Goal: Task Accomplishment & Management: Manage account settings

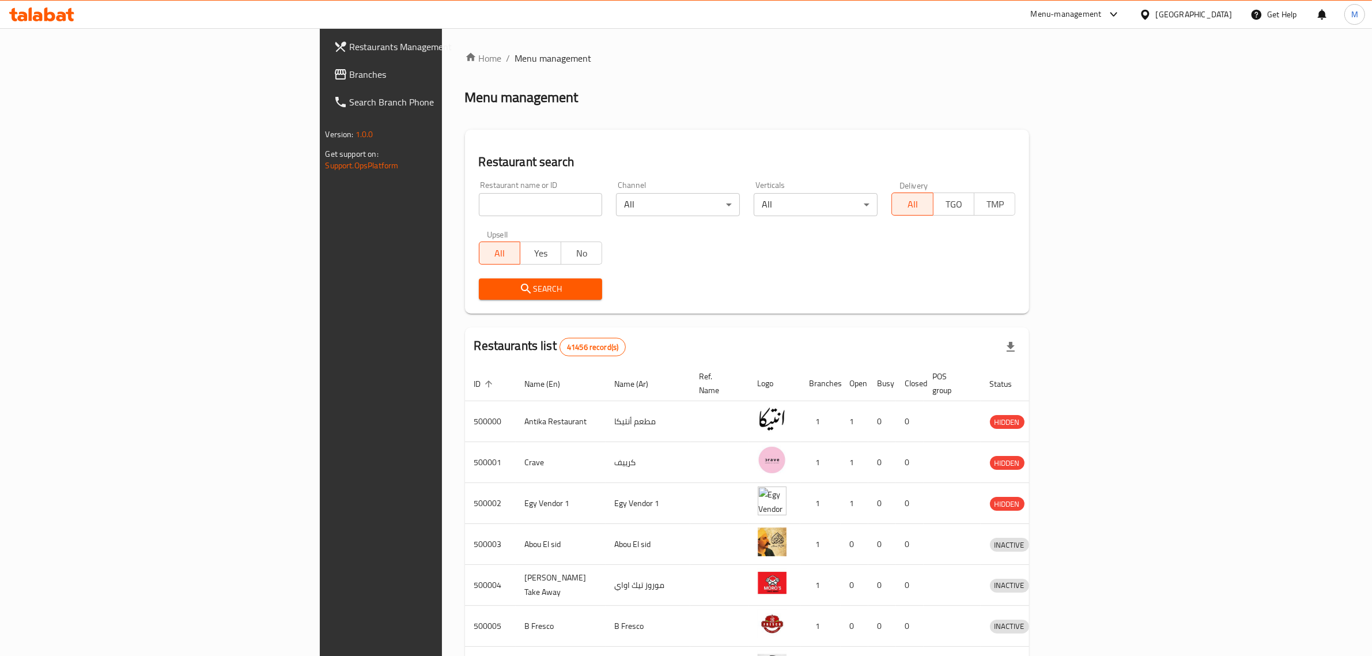
click at [350, 81] on span "Branches" at bounding box center [445, 74] width 190 height 14
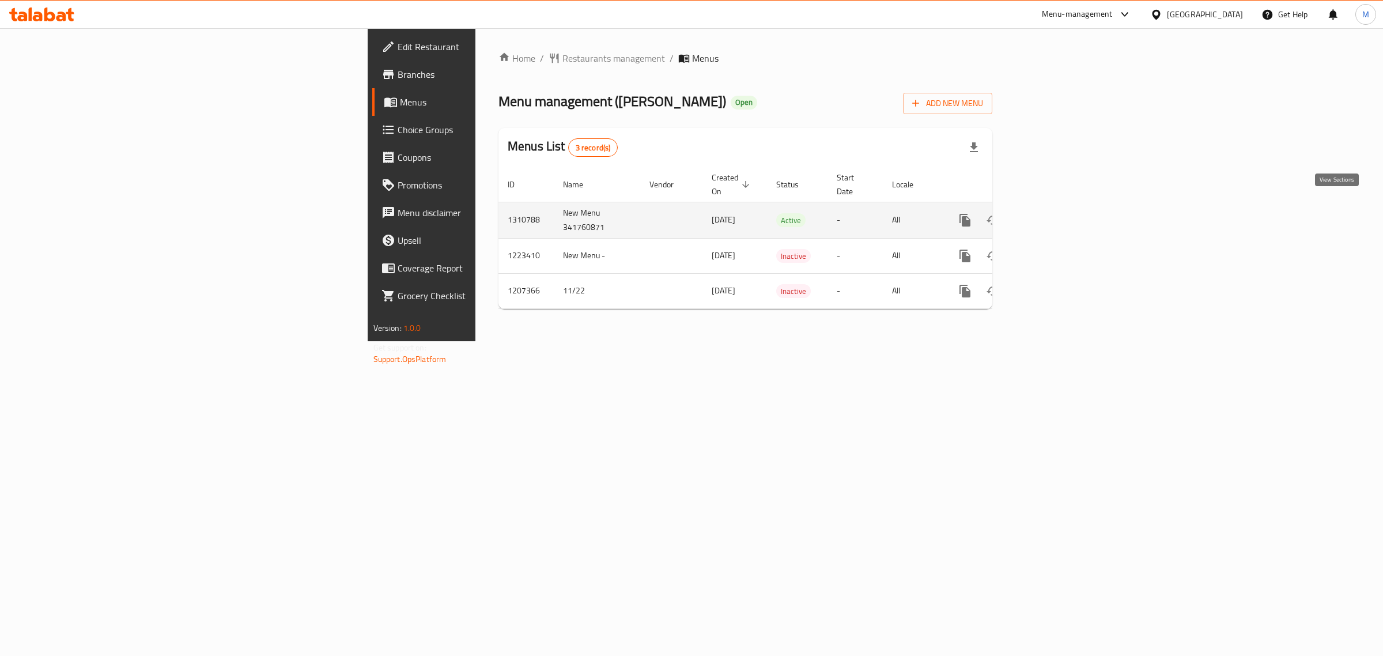
click at [1053, 215] on icon "enhanced table" at bounding box center [1048, 220] width 10 height 10
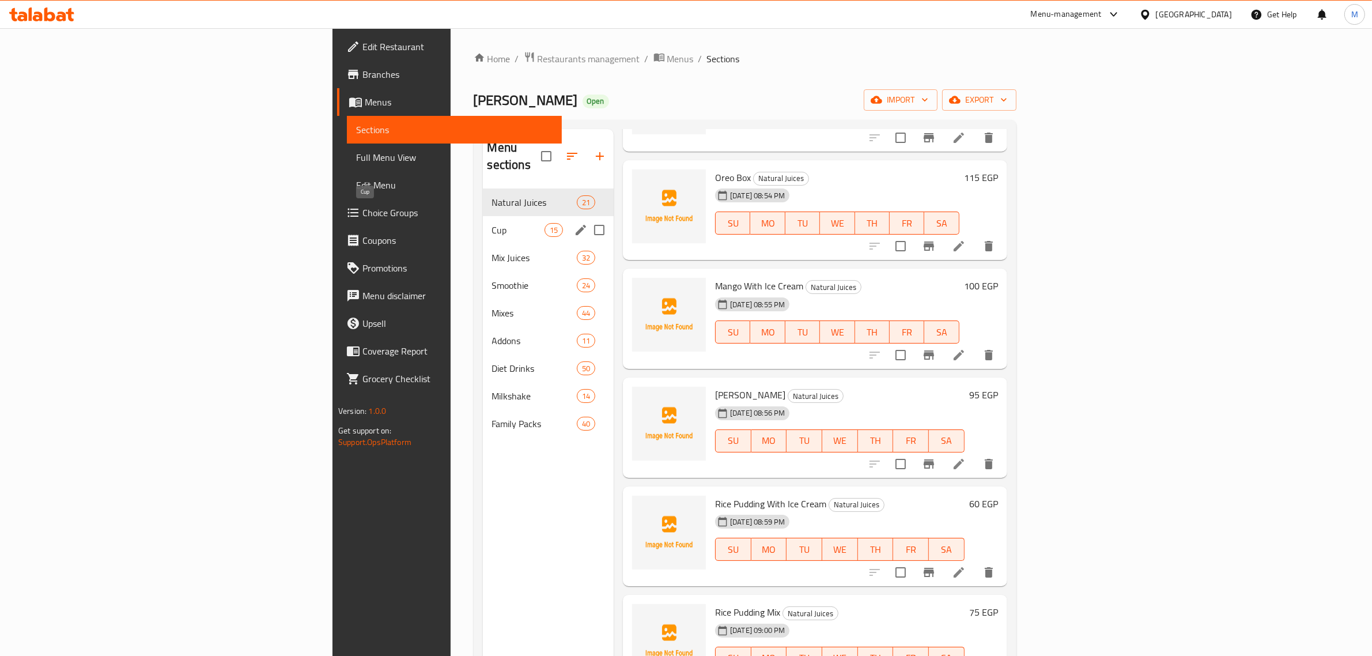
click at [492, 223] on span "Cup" at bounding box center [518, 230] width 52 height 14
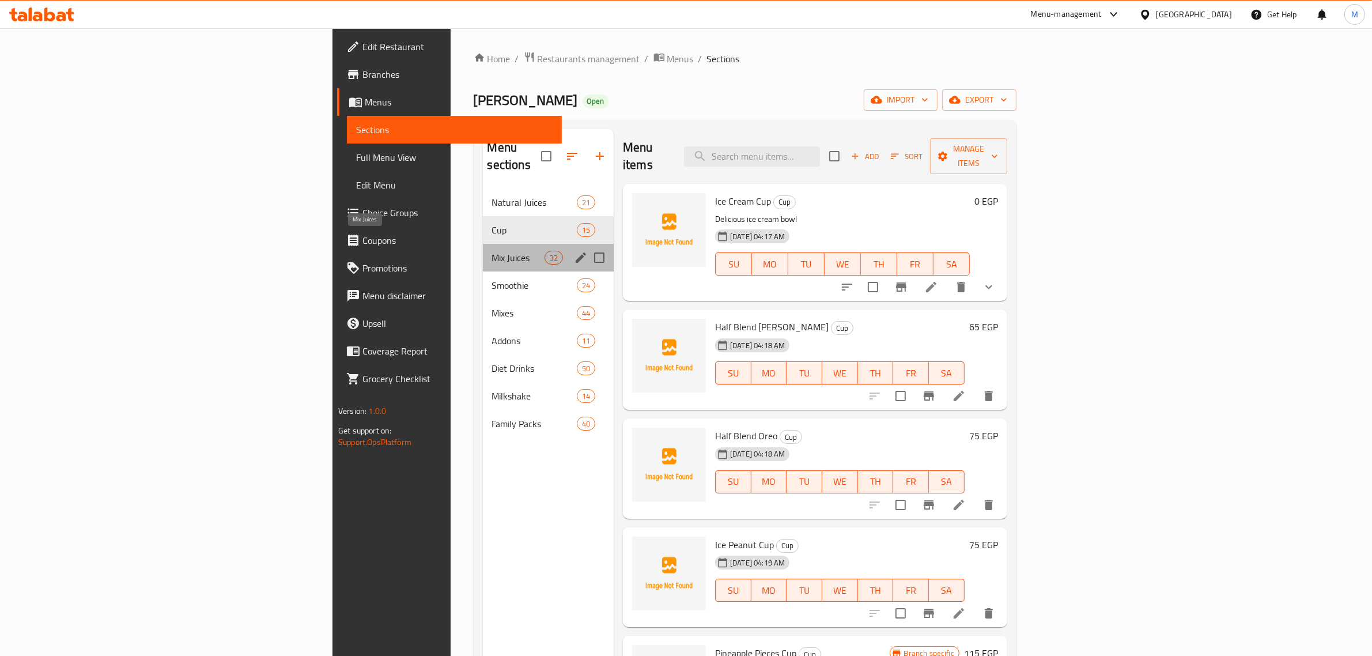
click at [492, 251] on span "Mix Juices" at bounding box center [518, 258] width 52 height 14
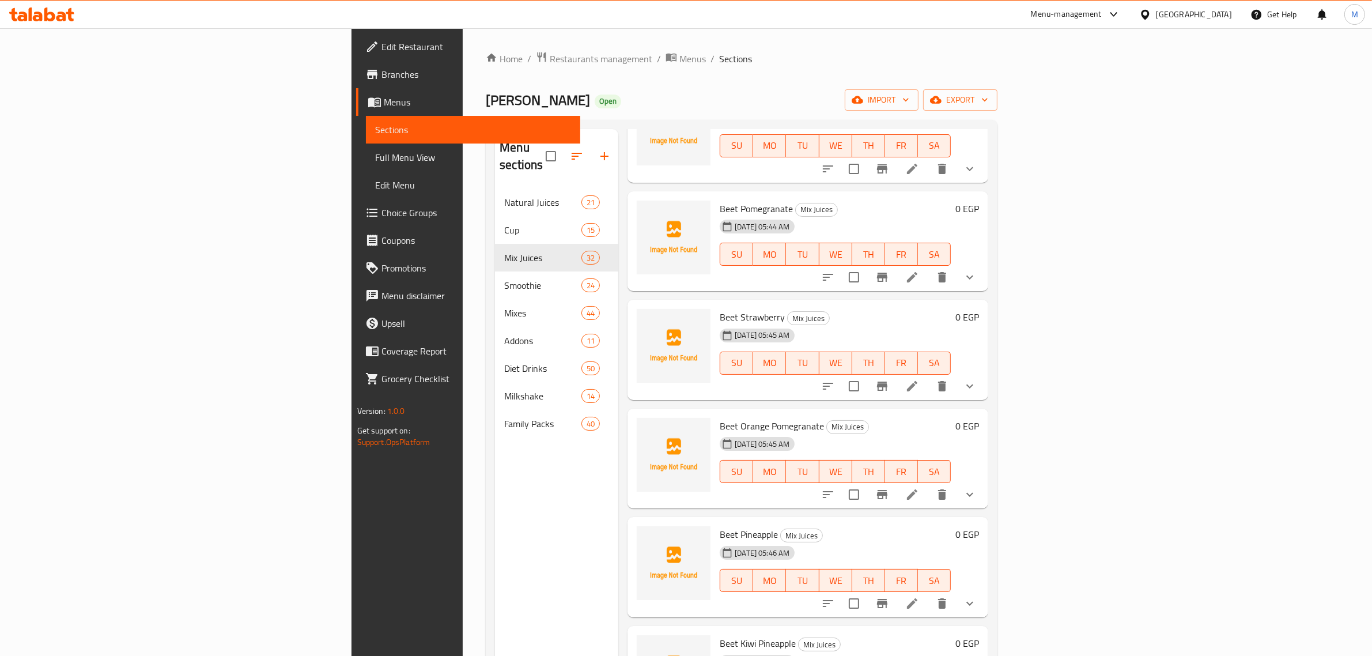
scroll to position [2864, 0]
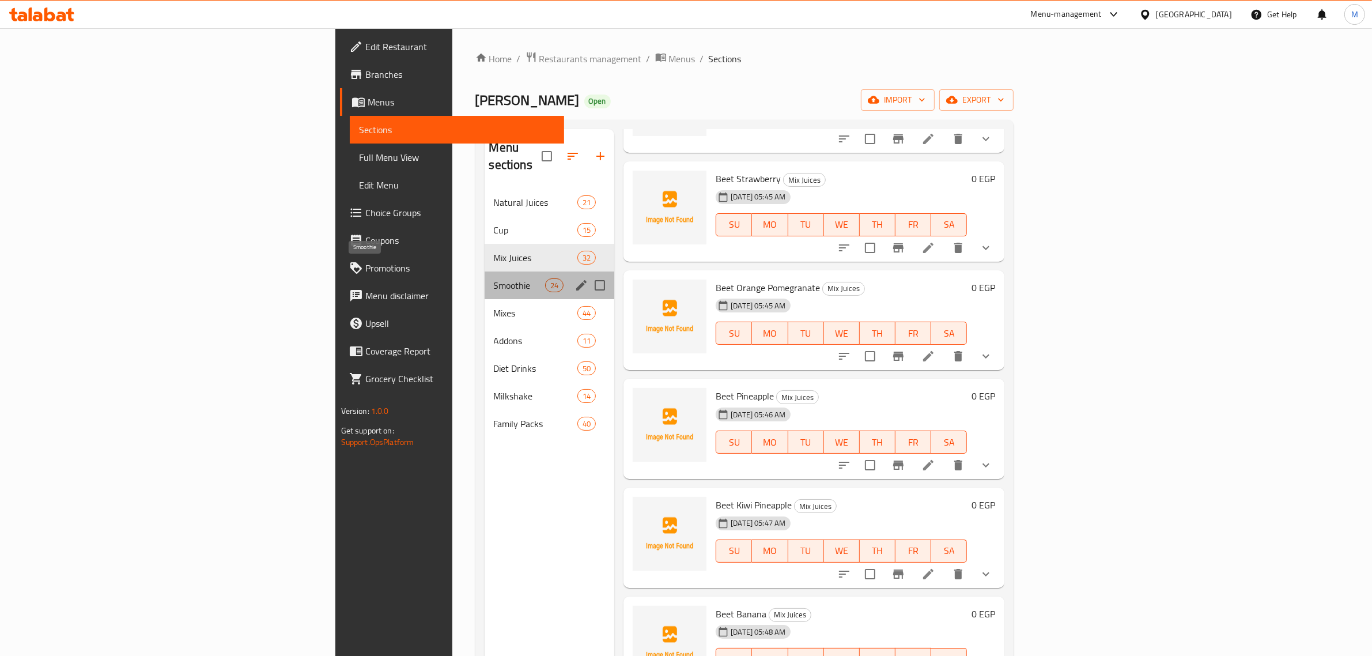
click at [494, 278] on span "Smoothie" at bounding box center [519, 285] width 51 height 14
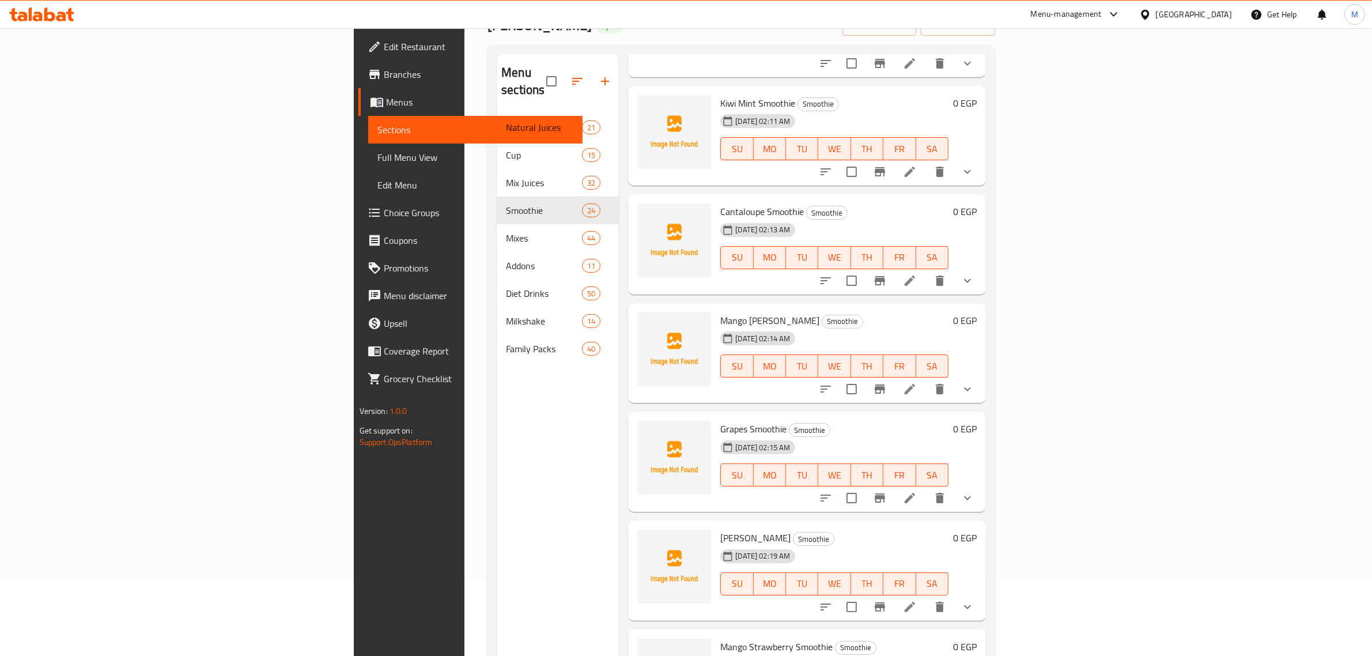
scroll to position [162, 0]
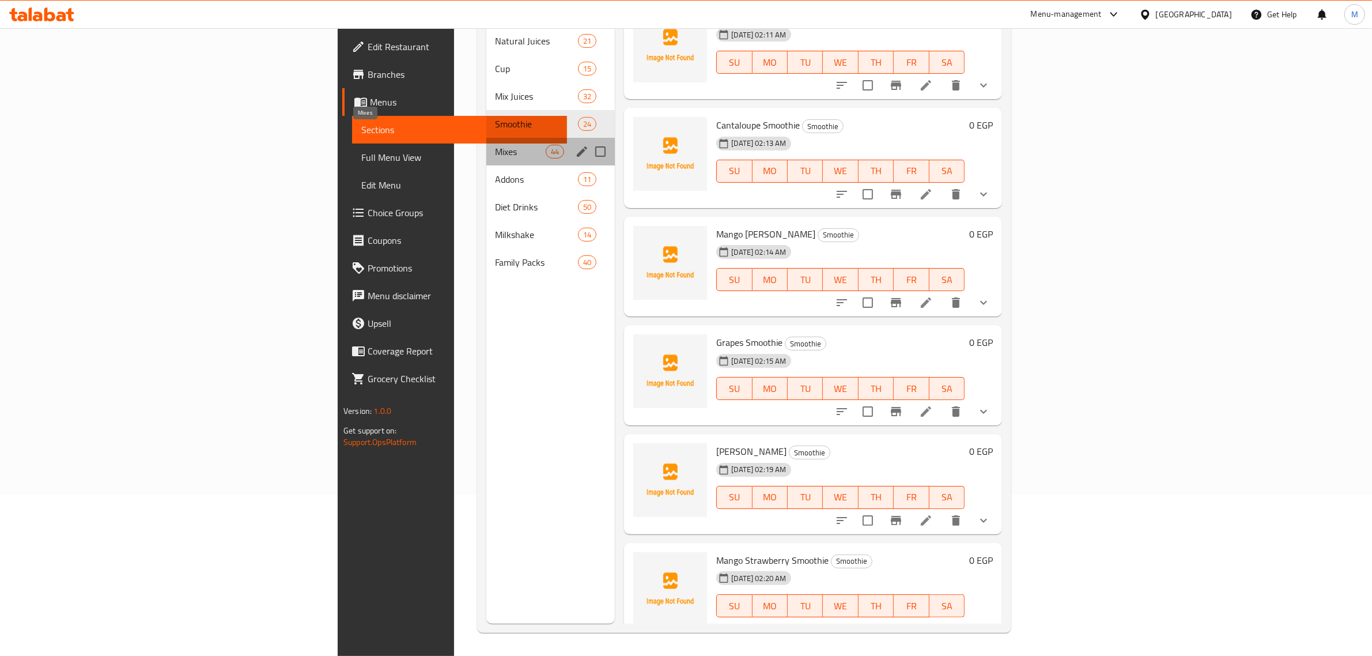
click at [495, 145] on span "Mixes" at bounding box center [520, 152] width 51 height 14
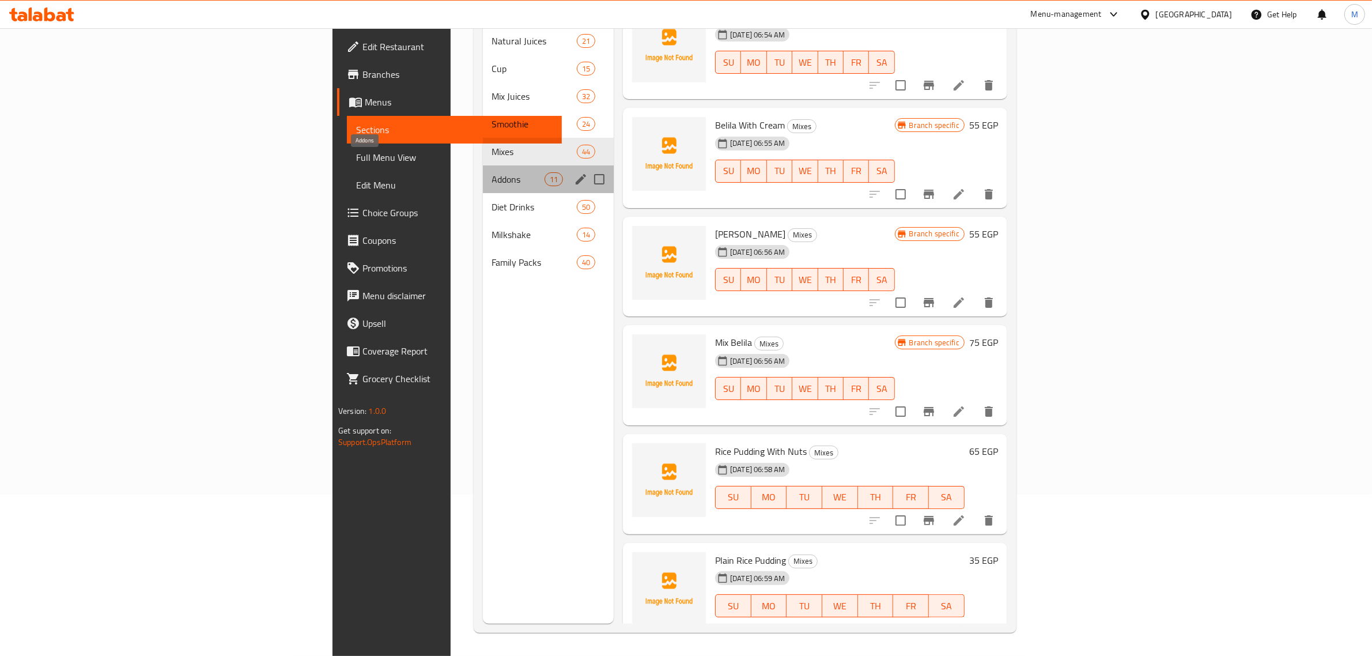
click at [492, 172] on span "Addons" at bounding box center [518, 179] width 52 height 14
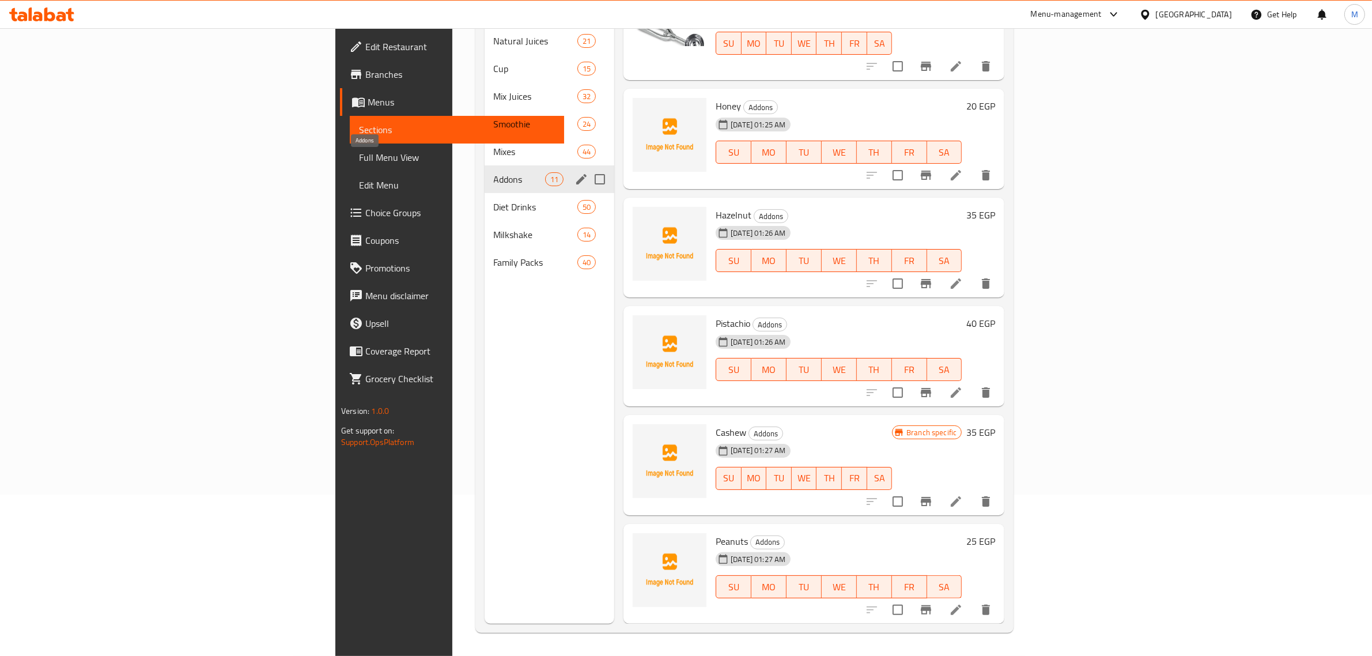
scroll to position [585, 0]
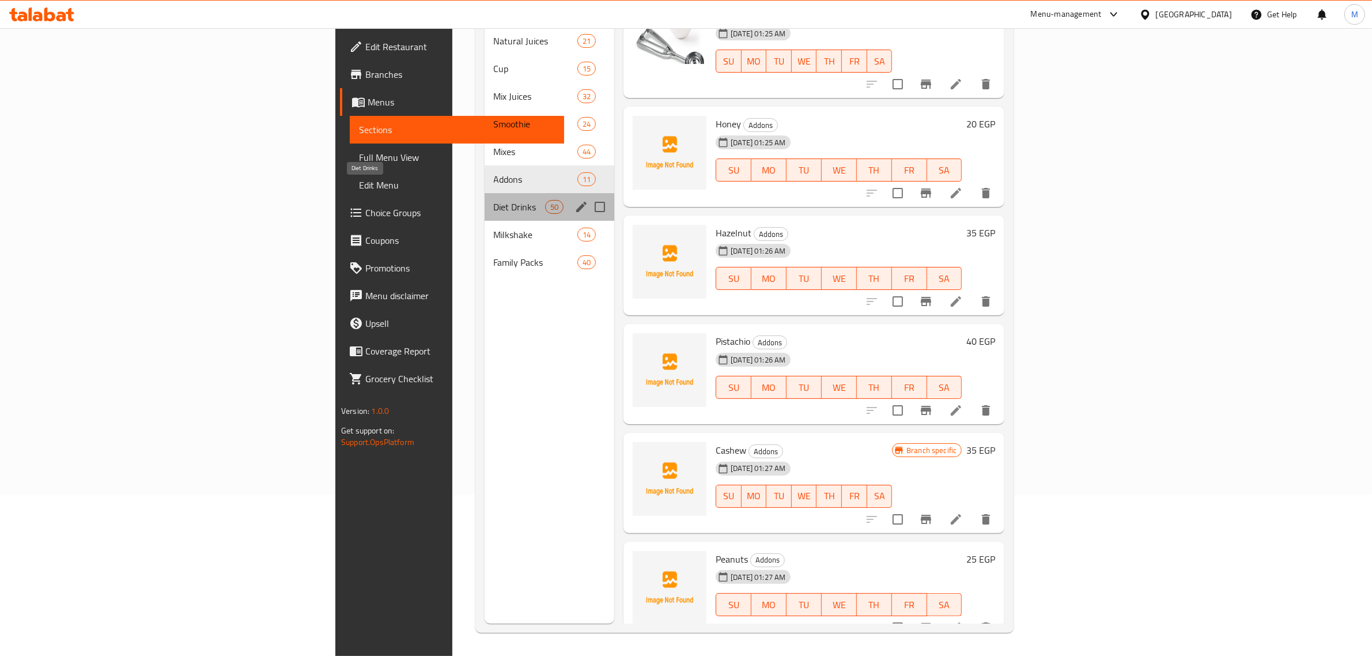
click at [494, 200] on span "Diet Drinks" at bounding box center [519, 207] width 51 height 14
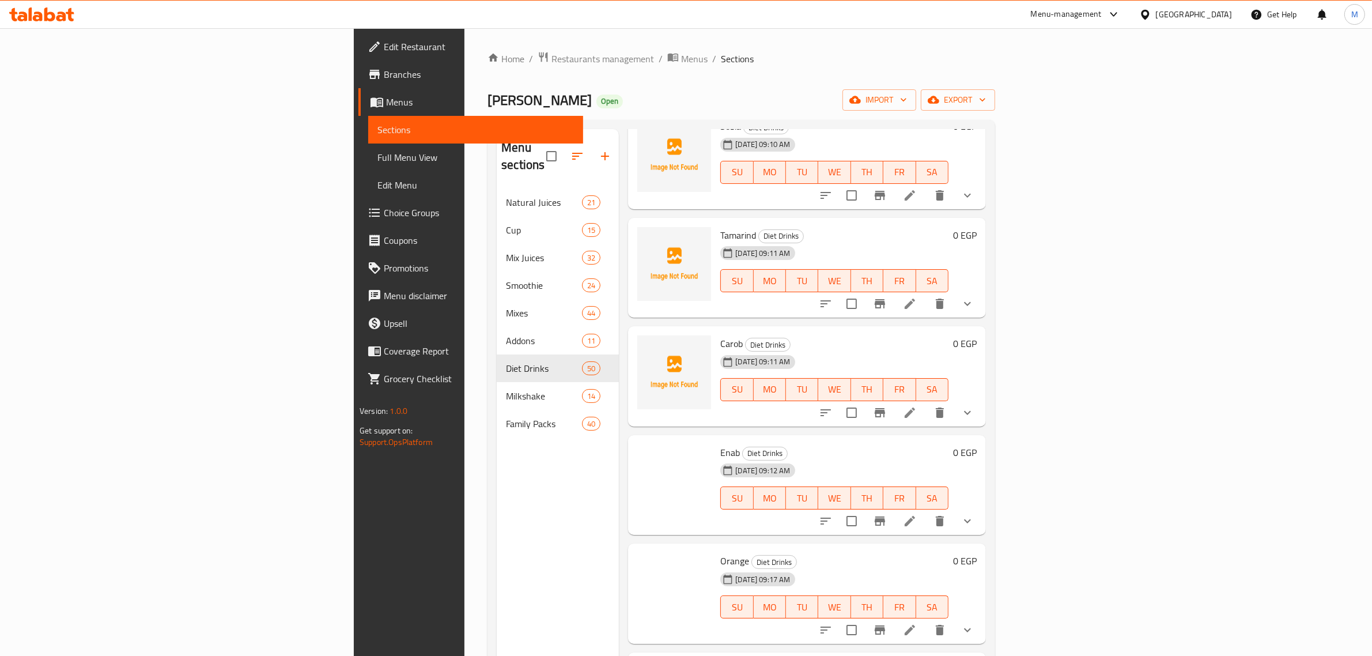
scroll to position [1449, 0]
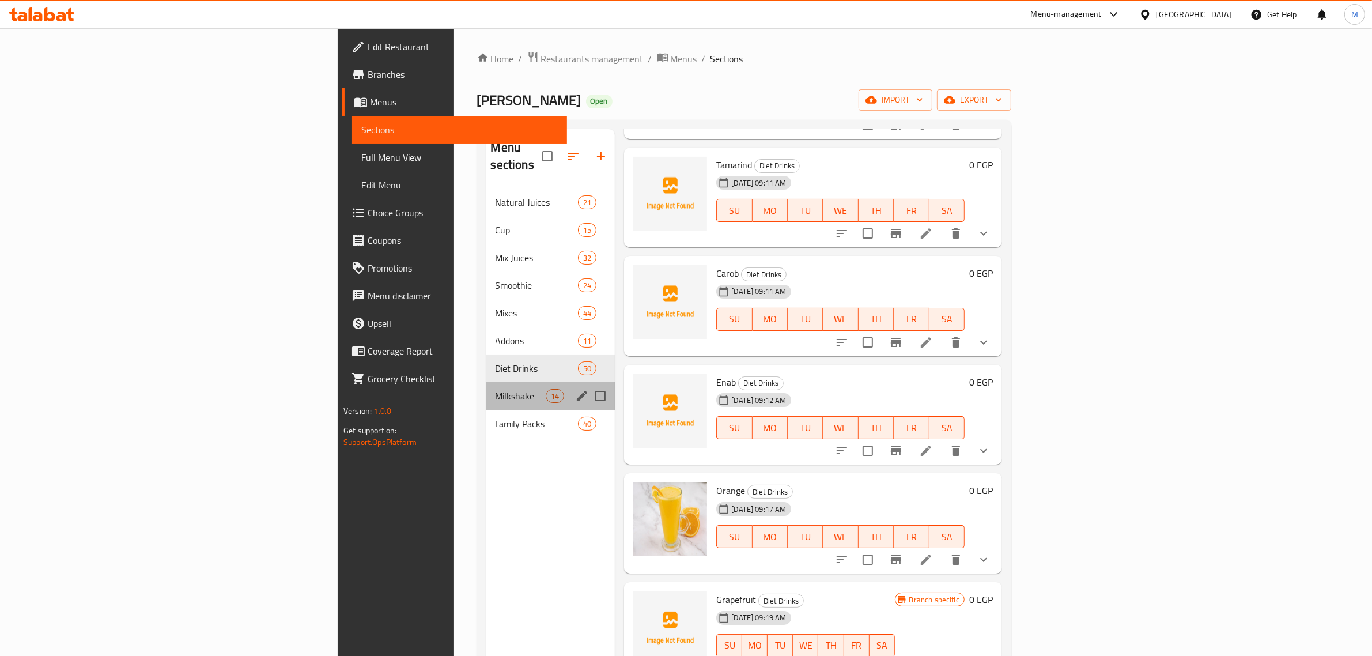
click at [486, 382] on div "Milkshake 14" at bounding box center [550, 396] width 129 height 28
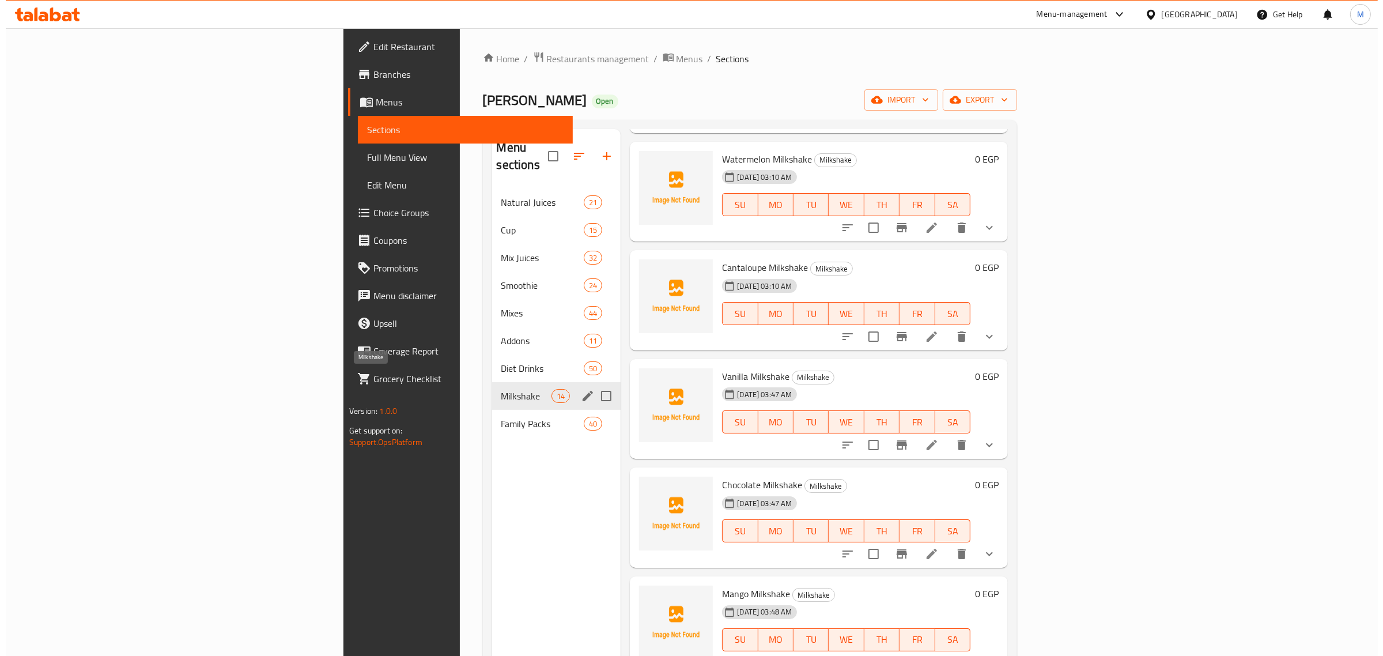
scroll to position [893, 0]
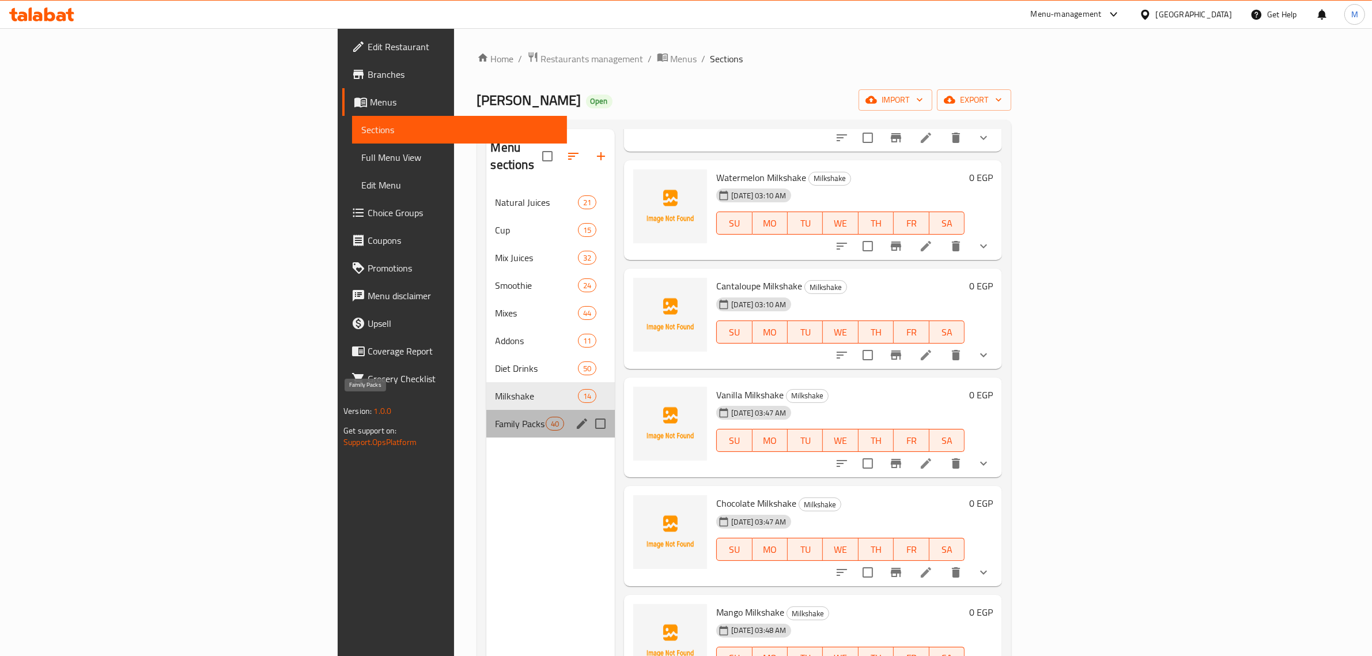
click at [495, 417] on span "Family Packs" at bounding box center [520, 424] width 51 height 14
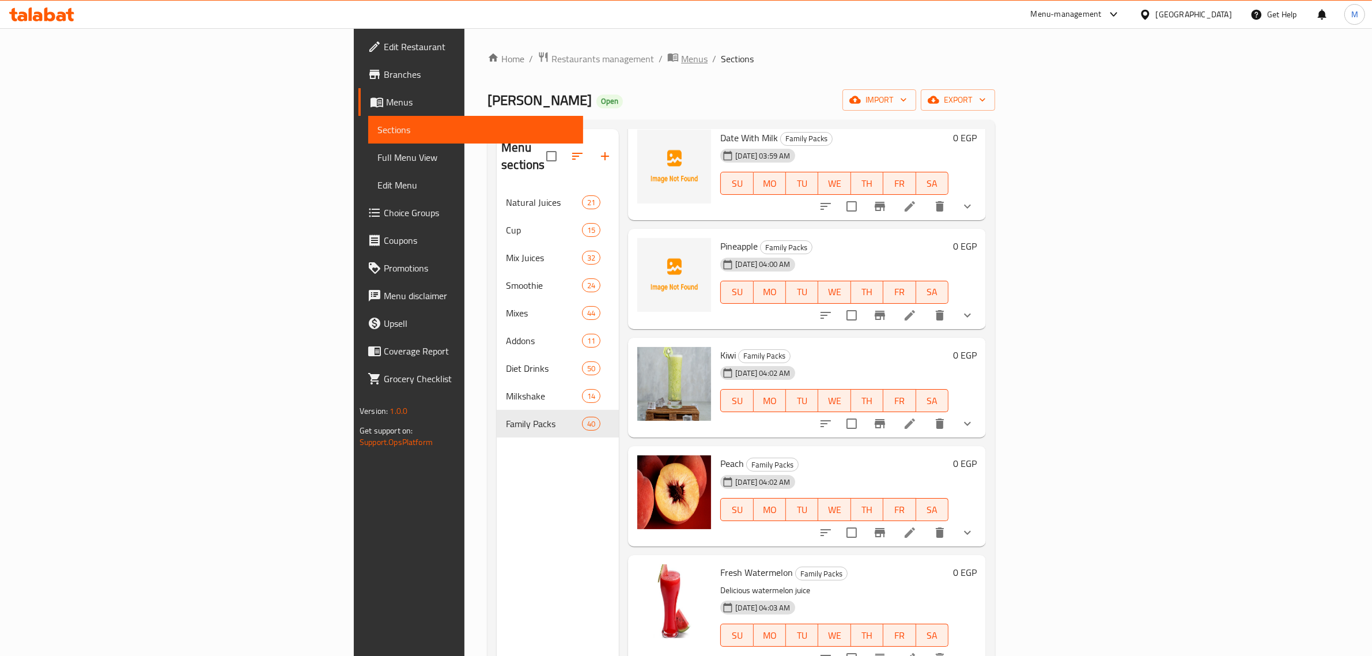
click at [681, 52] on span "Menus" at bounding box center [694, 59] width 26 height 14
